Goal: Task Accomplishment & Management: Use online tool/utility

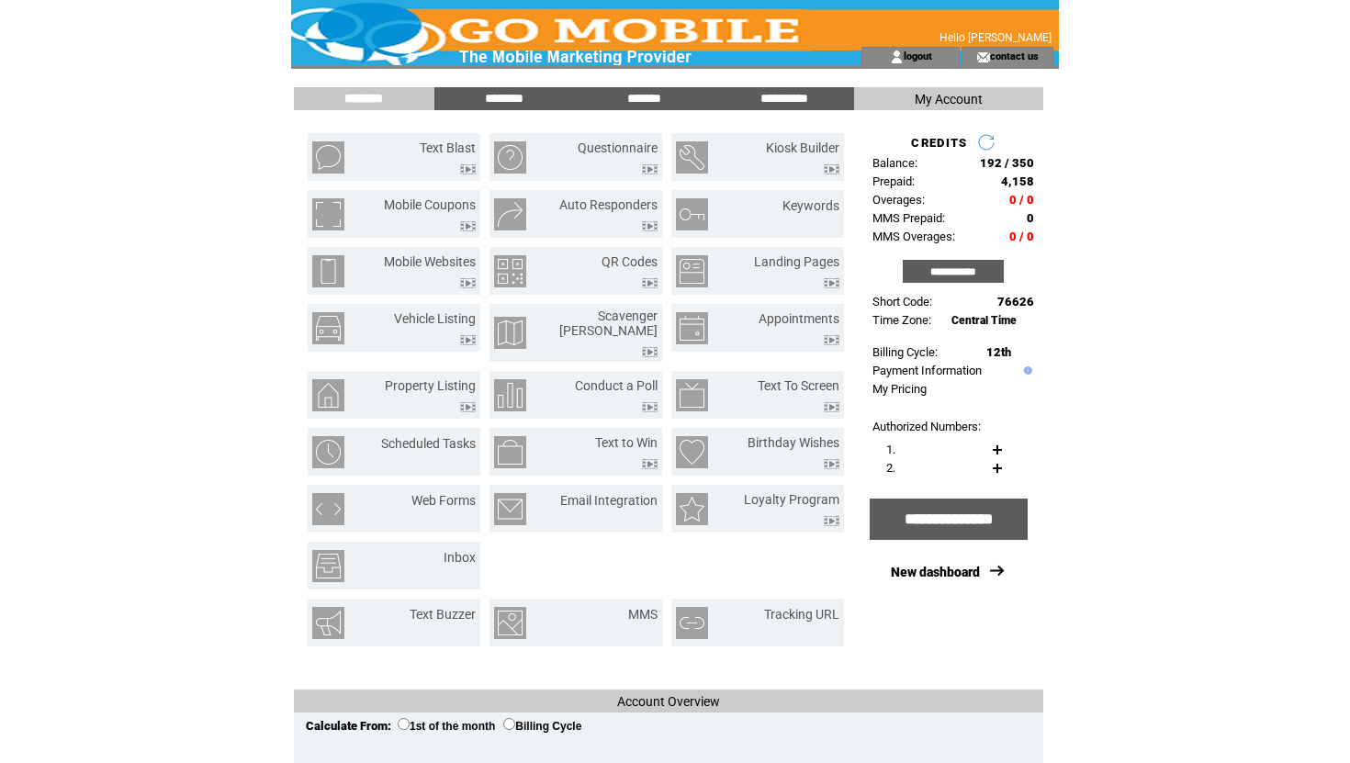
click at [640, 31] on td at bounding box center [543, 23] width 504 height 47
click at [396, 157] on td "Text Blast" at bounding box center [426, 158] width 99 height 34
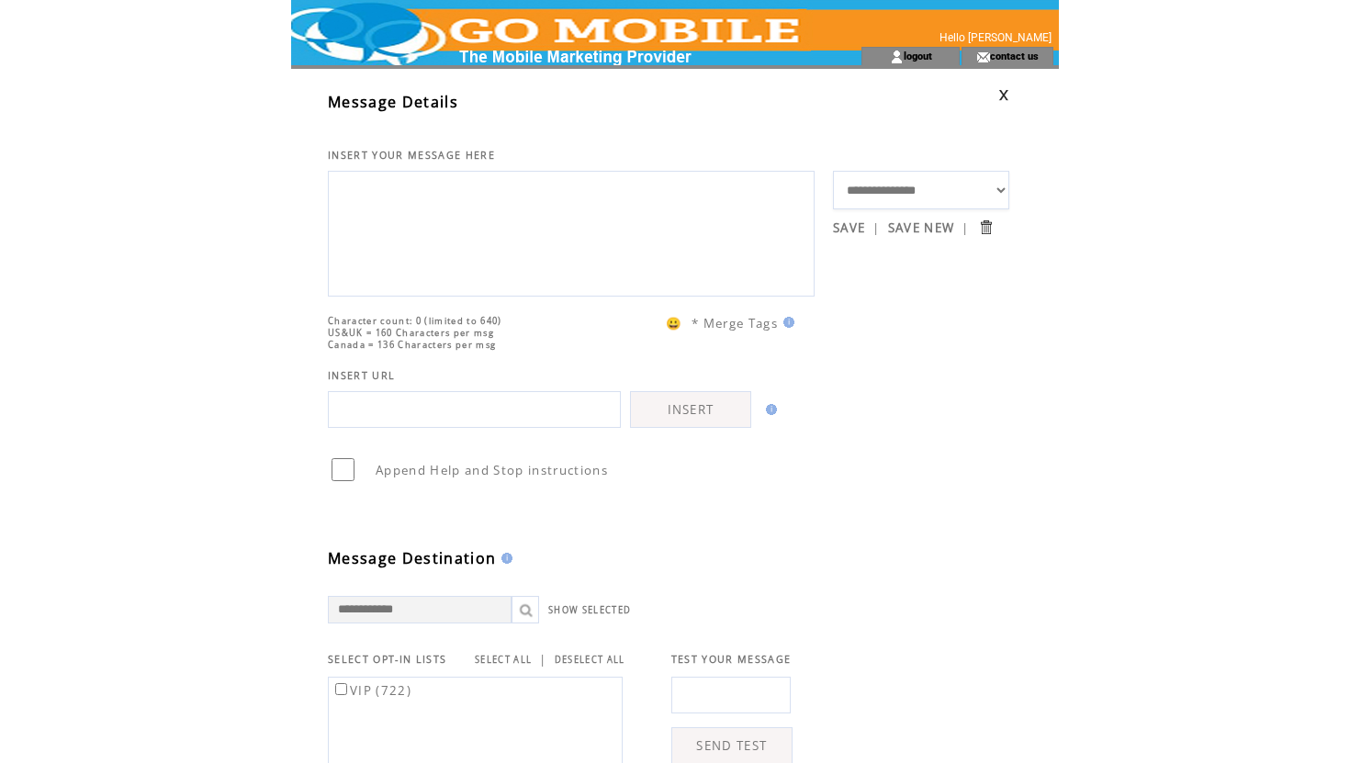
click at [651, 28] on td at bounding box center [543, 23] width 504 height 47
